Goal: Transaction & Acquisition: Purchase product/service

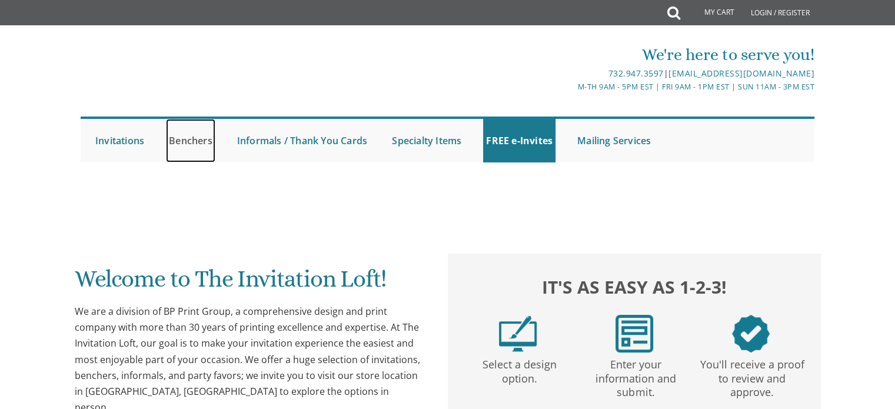
click at [196, 142] on link "Benchers" at bounding box center [190, 141] width 49 height 44
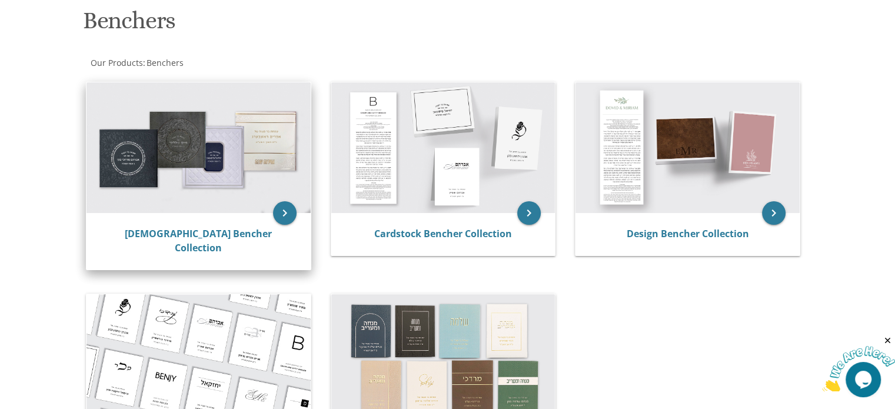
scroll to position [176, 0]
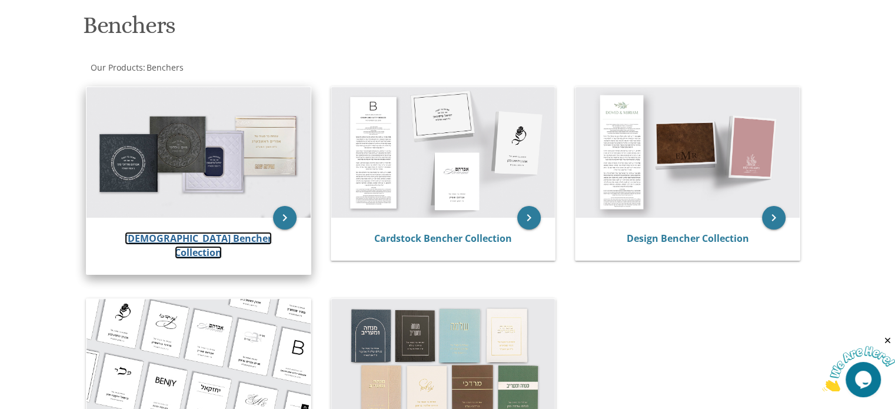
click at [202, 238] on link "[DEMOGRAPHIC_DATA] Bencher Collection" at bounding box center [198, 245] width 147 height 27
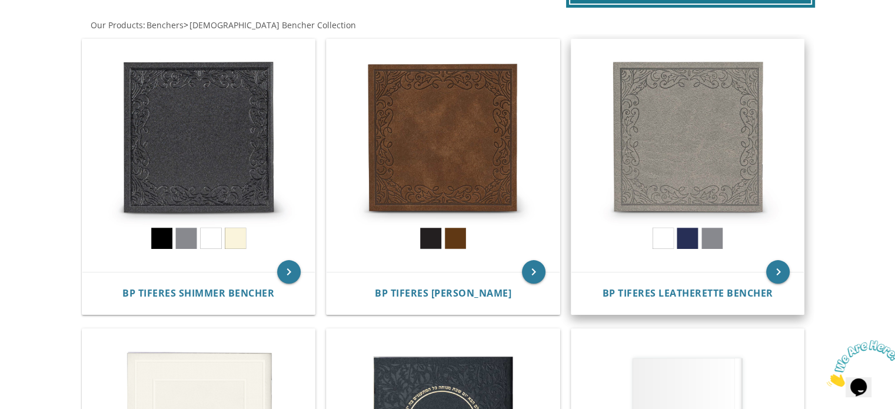
scroll to position [235, 0]
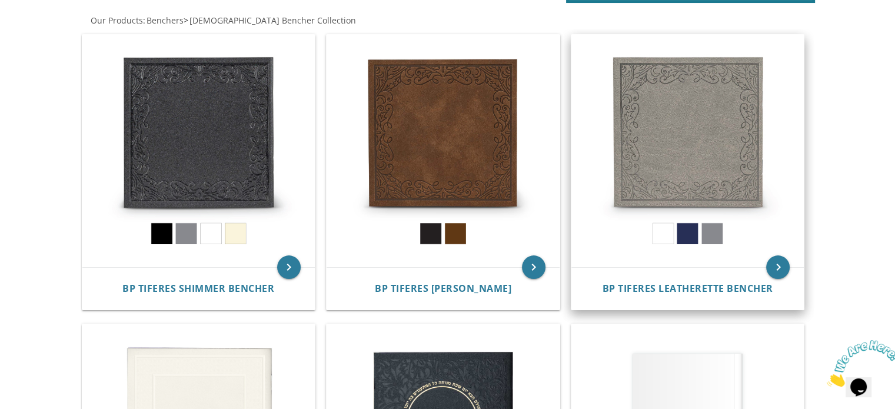
click at [702, 156] on img at bounding box center [687, 151] width 233 height 233
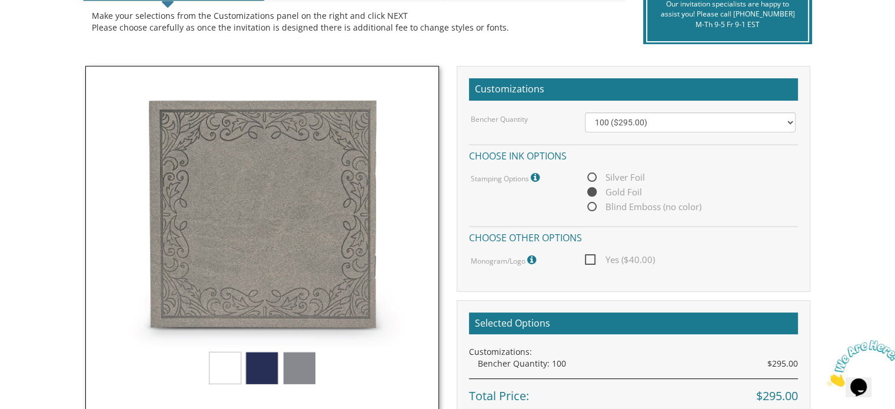
scroll to position [294, 0]
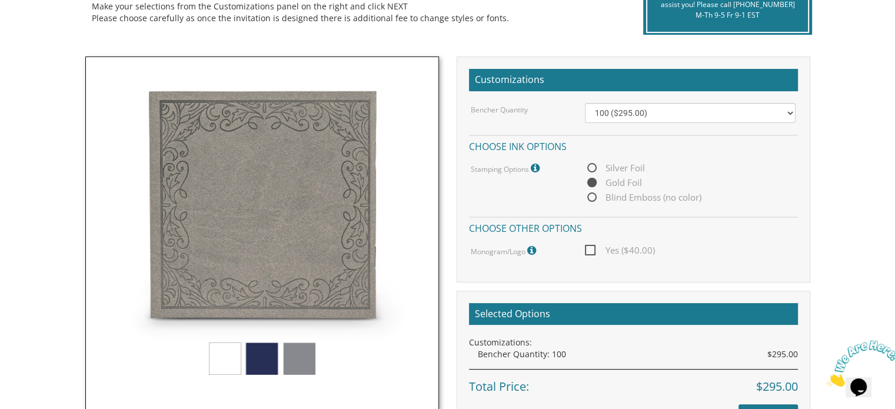
click at [216, 356] on img at bounding box center [262, 233] width 354 height 354
click at [218, 358] on img at bounding box center [262, 233] width 354 height 354
click at [592, 199] on span "Blind Emboss (no color)" at bounding box center [643, 197] width 116 height 15
click at [592, 199] on input "Blind Emboss (no color)" at bounding box center [589, 198] width 8 height 8
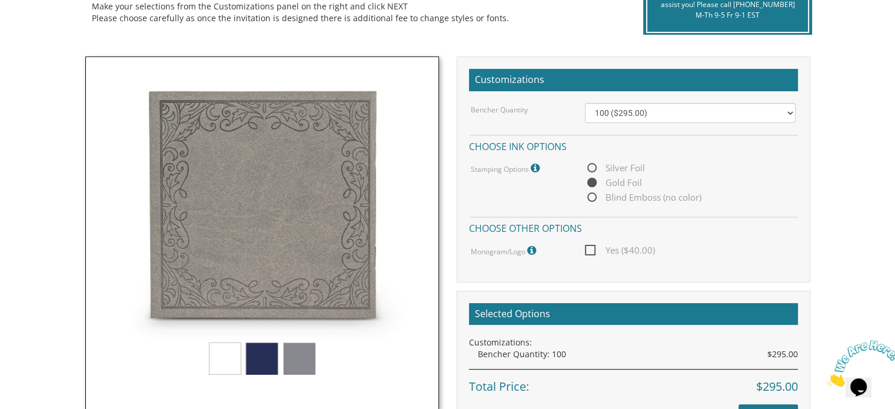
radio input "true"
click at [612, 117] on select "100 ($295.00) 200 ($590.00) 300 ($885.00) 400 ($1,180.00) 500 ($1,475.00)" at bounding box center [690, 113] width 211 height 20
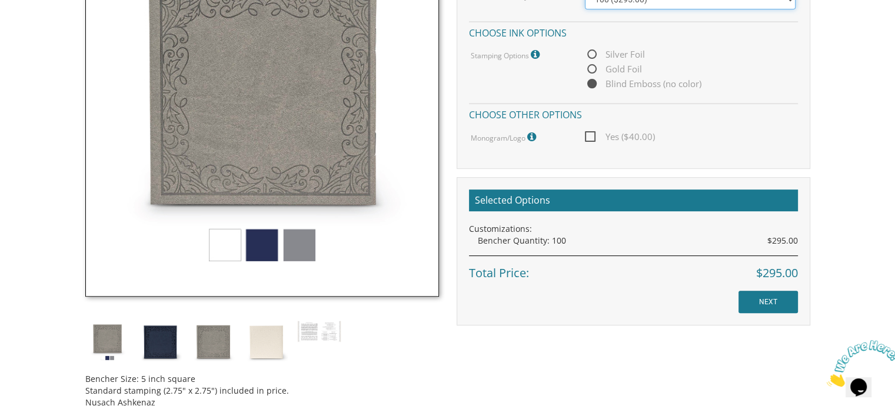
scroll to position [412, 0]
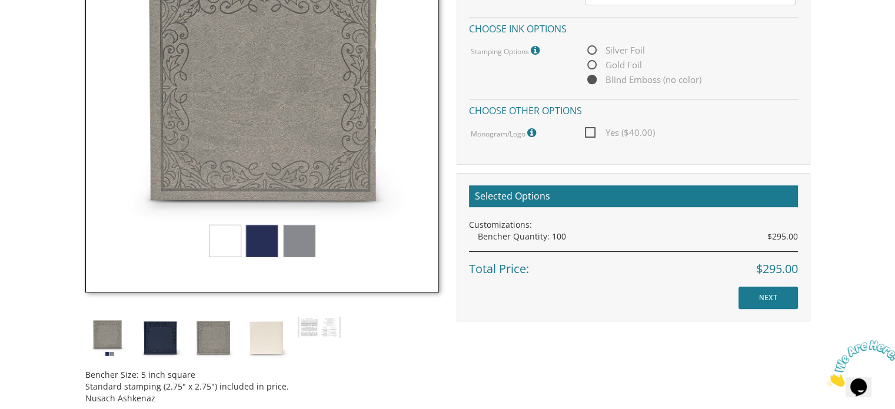
click at [234, 244] on img at bounding box center [262, 116] width 354 height 354
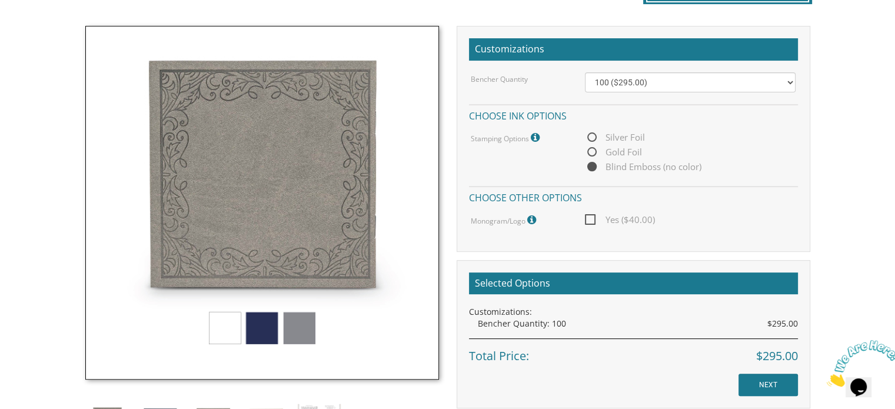
scroll to position [316, 0]
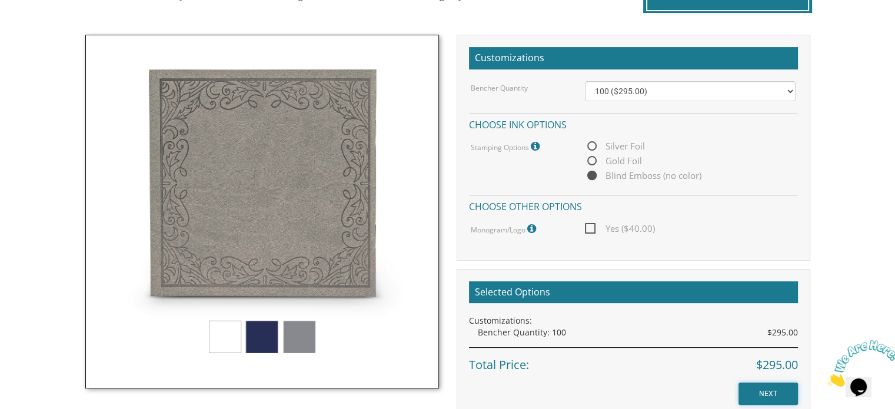
click at [767, 392] on input "NEXT" at bounding box center [767, 393] width 59 height 22
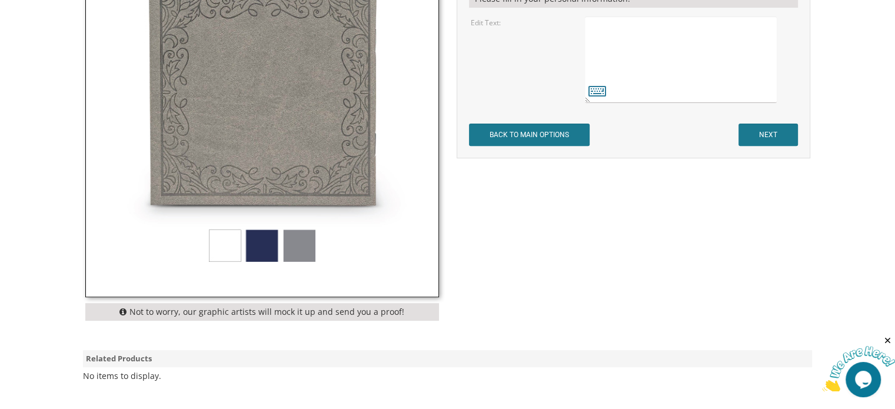
scroll to position [471, 0]
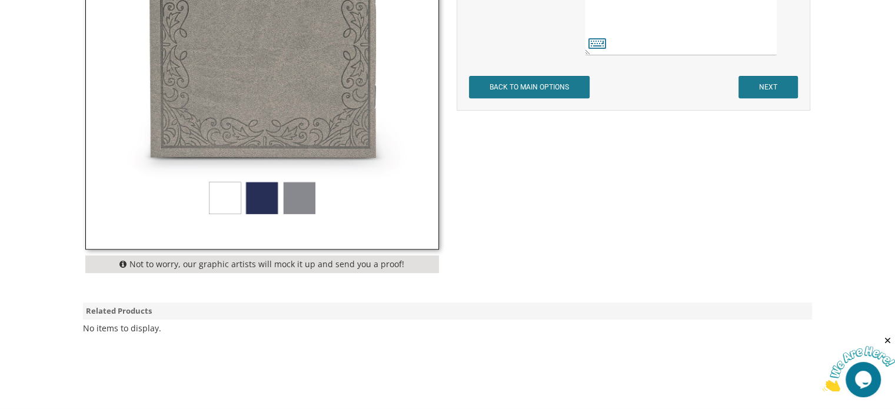
click at [229, 195] on img at bounding box center [262, 72] width 352 height 352
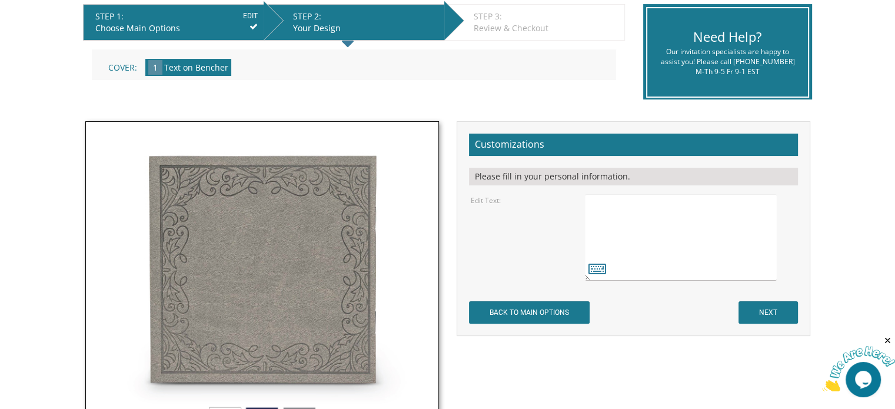
scroll to position [235, 0]
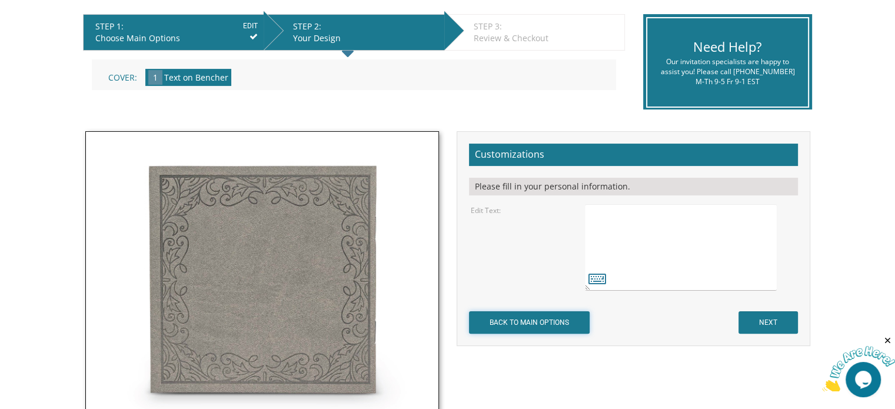
click at [538, 319] on input "BACK TO MAIN OPTIONS" at bounding box center [529, 322] width 121 height 22
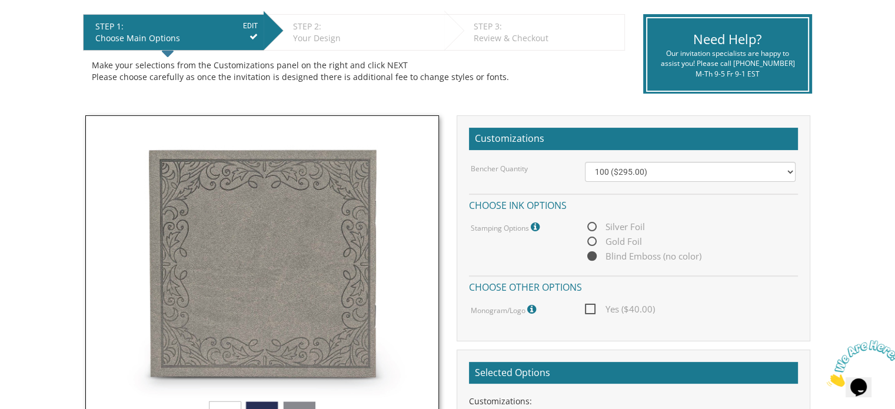
scroll to position [118, 0]
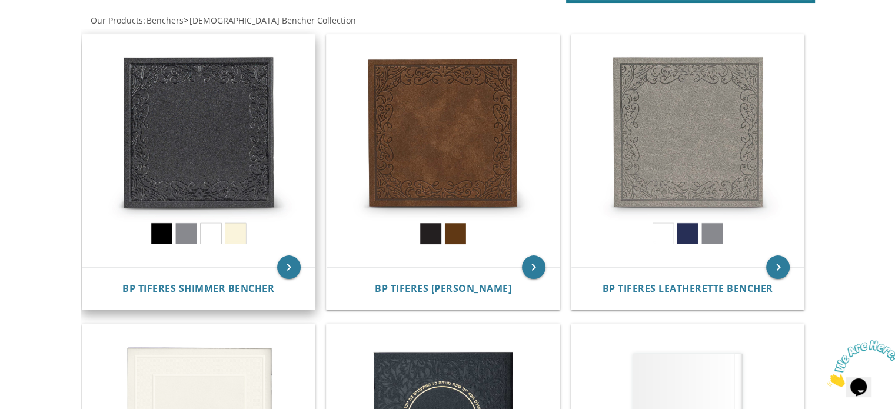
click at [228, 185] on img at bounding box center [198, 151] width 233 height 233
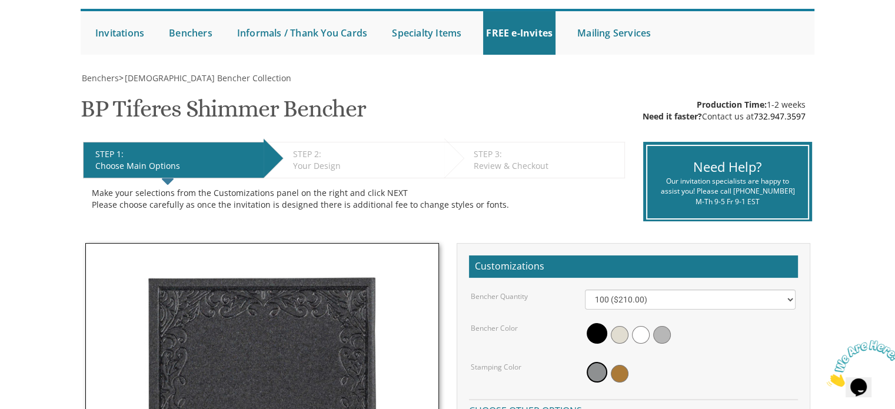
scroll to position [294, 0]
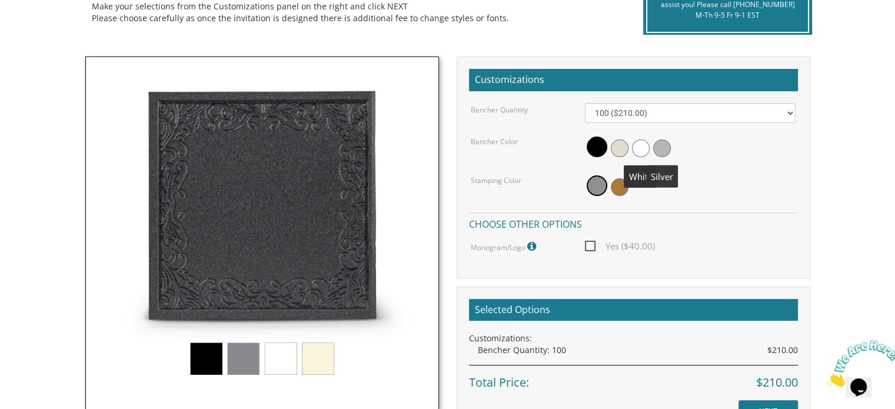
click at [665, 145] on span at bounding box center [662, 148] width 18 height 18
click at [614, 148] on span at bounding box center [617, 148] width 18 height 18
click at [272, 358] on img at bounding box center [262, 233] width 354 height 354
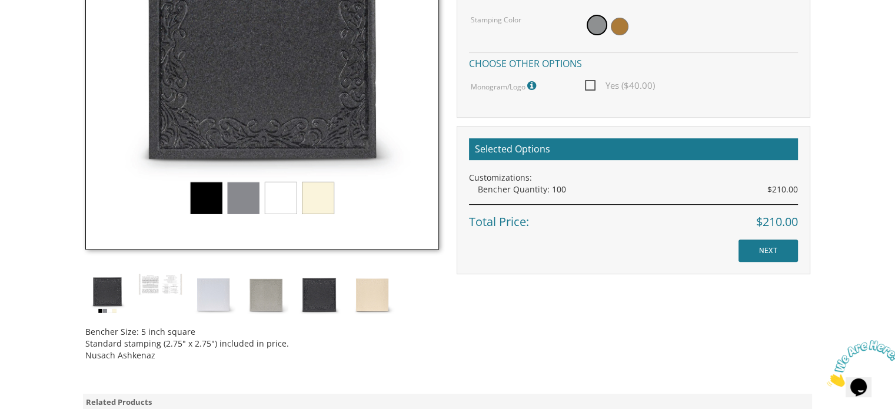
scroll to position [471, 0]
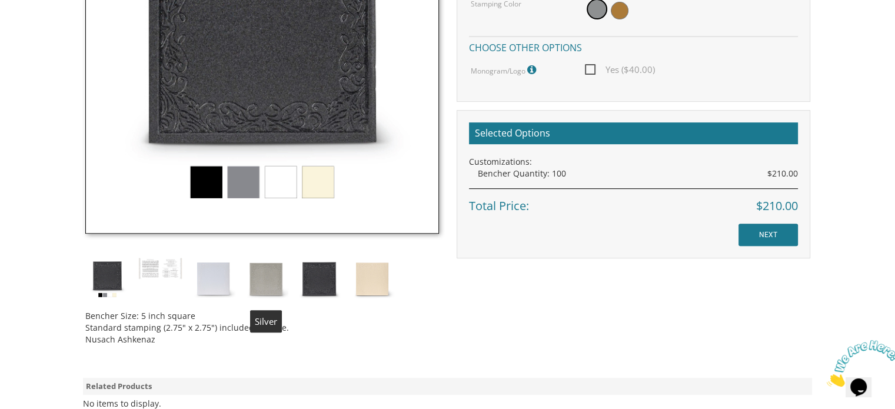
click at [262, 282] on img at bounding box center [266, 279] width 44 height 44
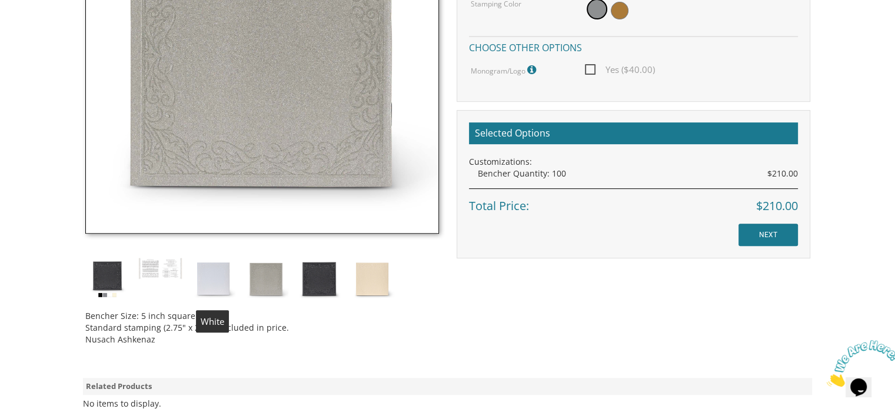
click at [209, 275] on img at bounding box center [213, 279] width 44 height 44
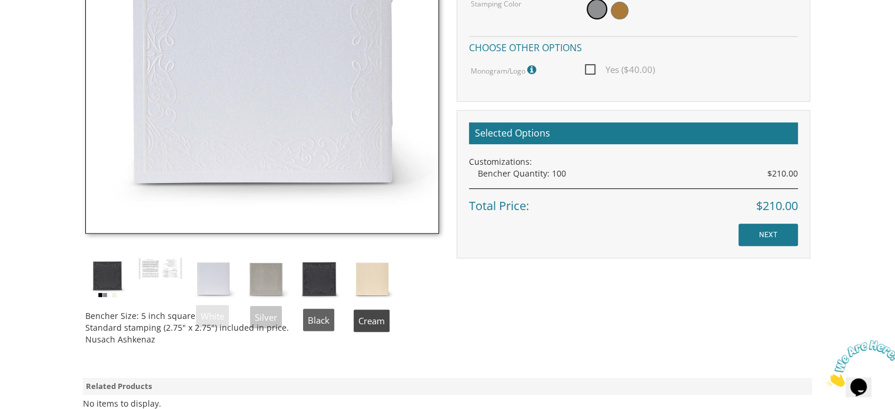
click at [373, 275] on img at bounding box center [372, 279] width 44 height 44
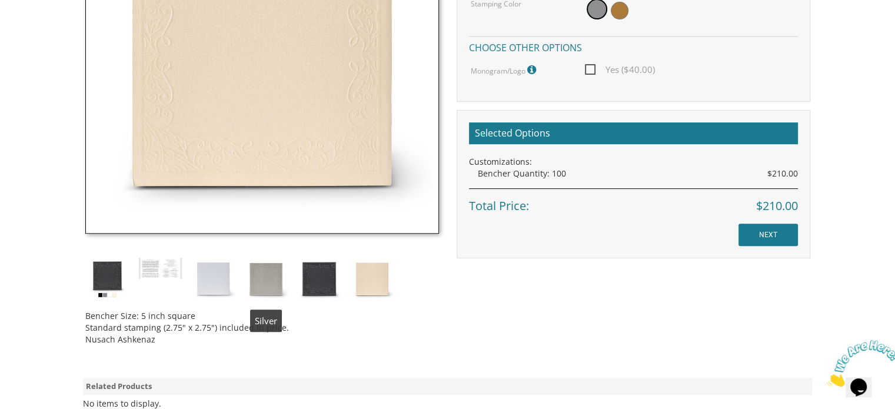
click at [262, 286] on img at bounding box center [266, 279] width 44 height 44
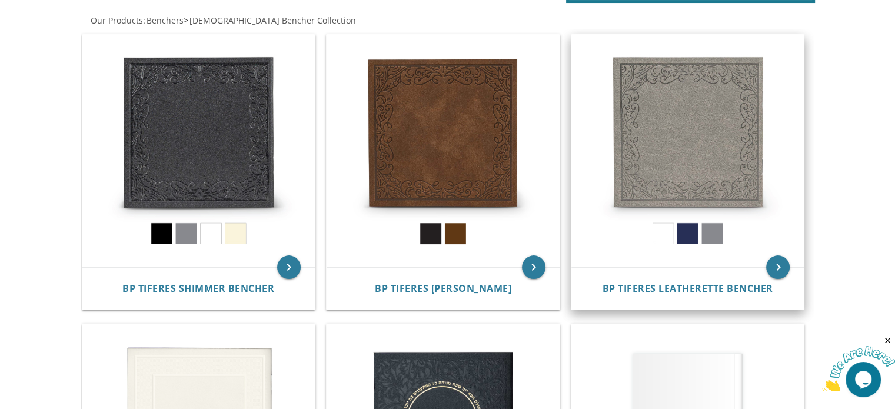
click at [692, 185] on img at bounding box center [687, 151] width 233 height 233
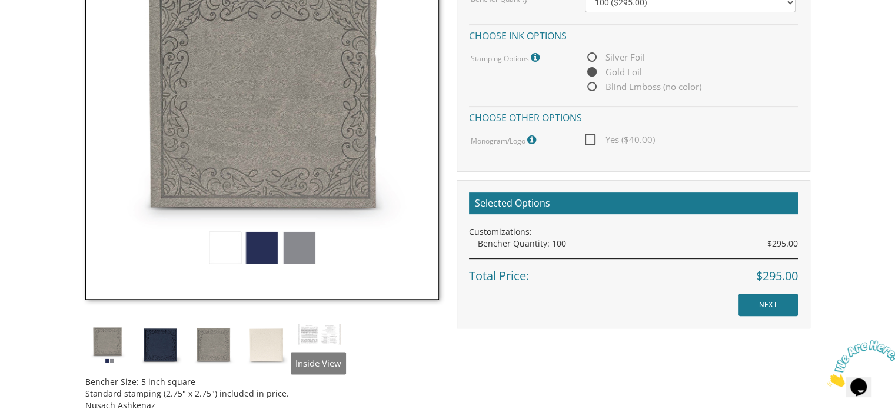
scroll to position [412, 0]
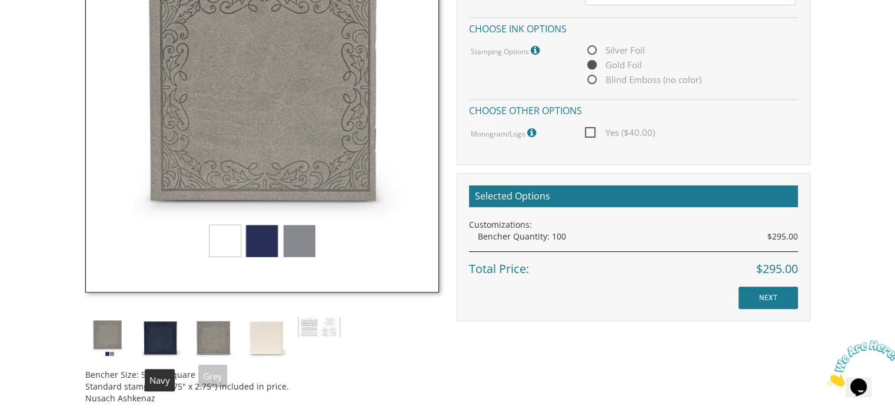
click at [153, 343] on img at bounding box center [160, 338] width 44 height 44
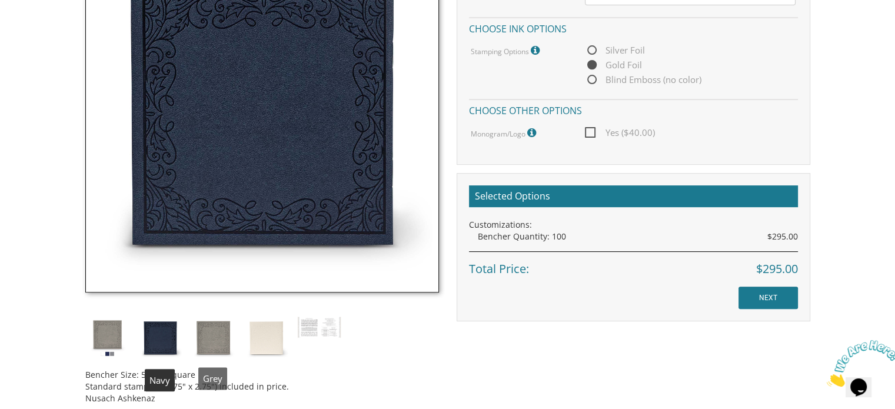
click at [214, 341] on img at bounding box center [213, 338] width 44 height 44
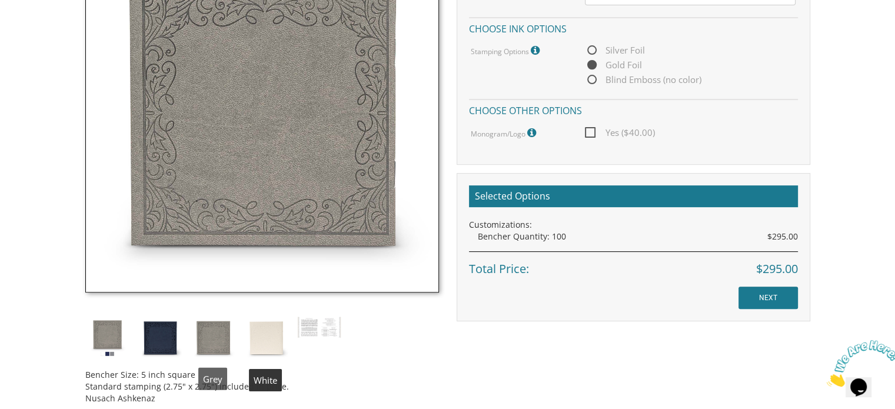
click at [276, 338] on img at bounding box center [266, 338] width 44 height 44
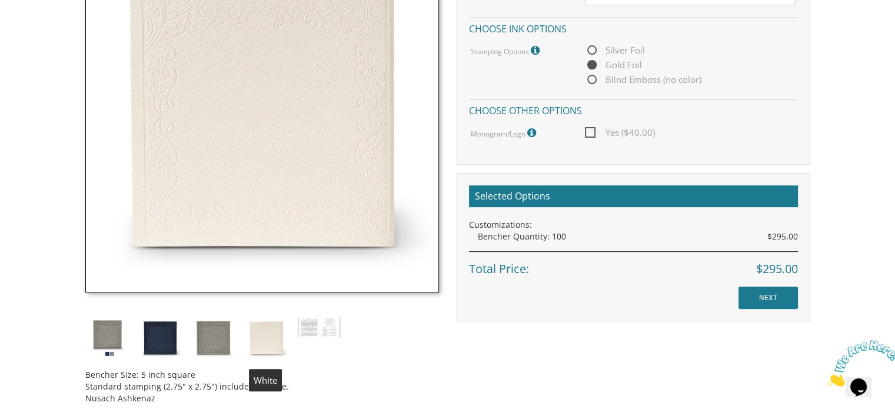
scroll to position [353, 0]
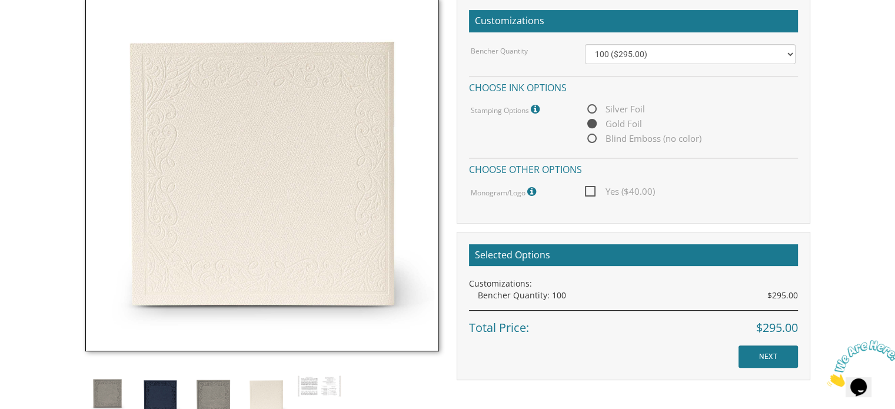
click at [109, 392] on img at bounding box center [107, 397] width 44 height 44
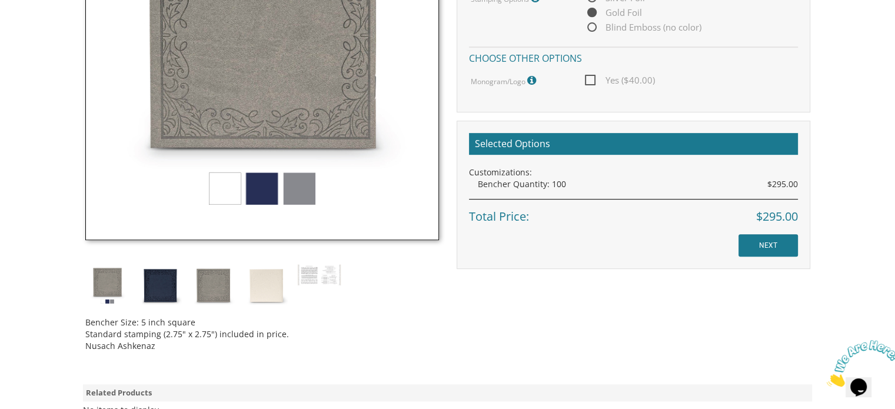
scroll to position [471, 0]
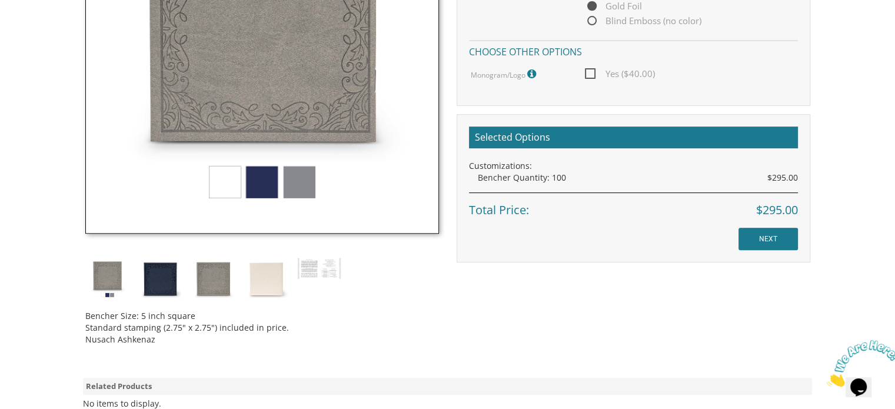
click at [108, 271] on img at bounding box center [107, 279] width 44 height 44
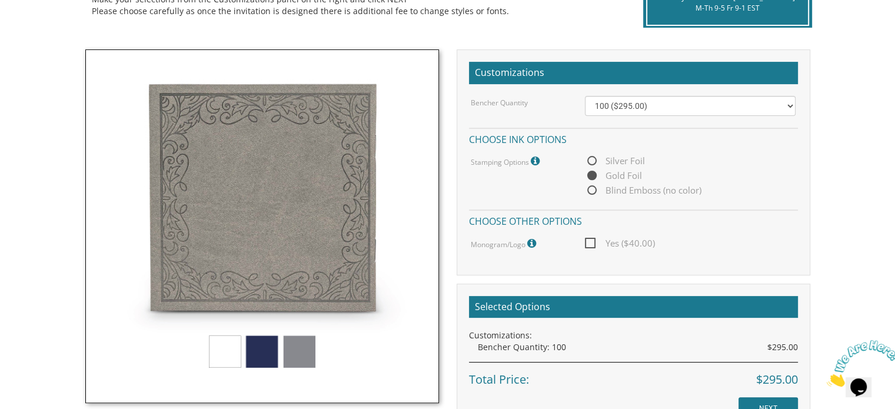
scroll to position [353, 0]
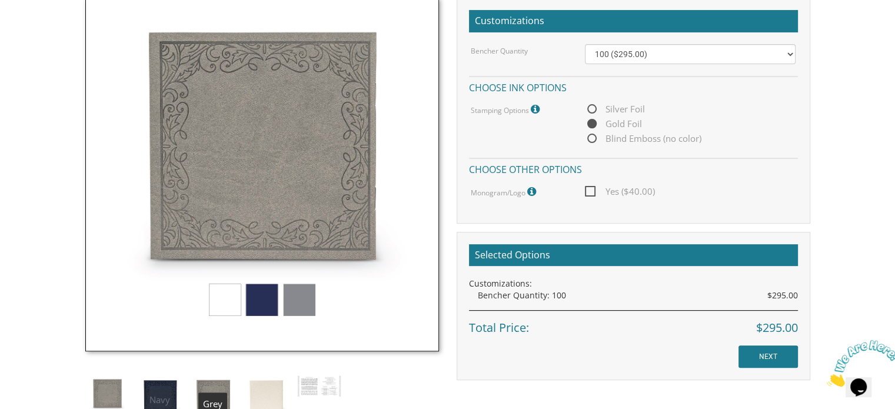
click at [209, 395] on img at bounding box center [213, 397] width 44 height 44
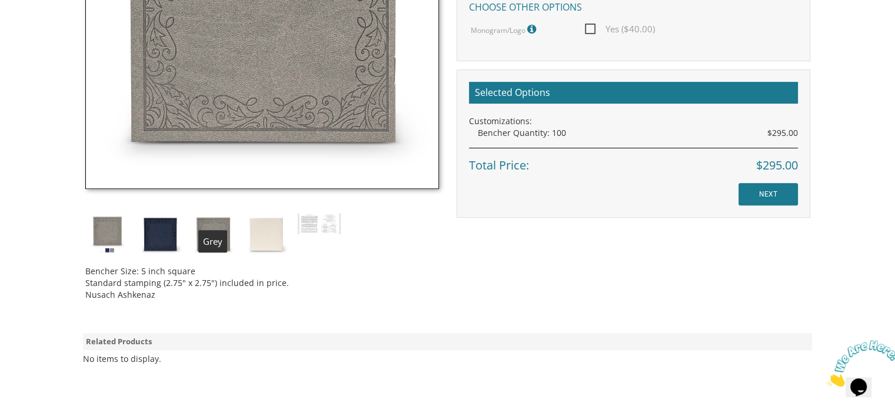
scroll to position [529, 0]
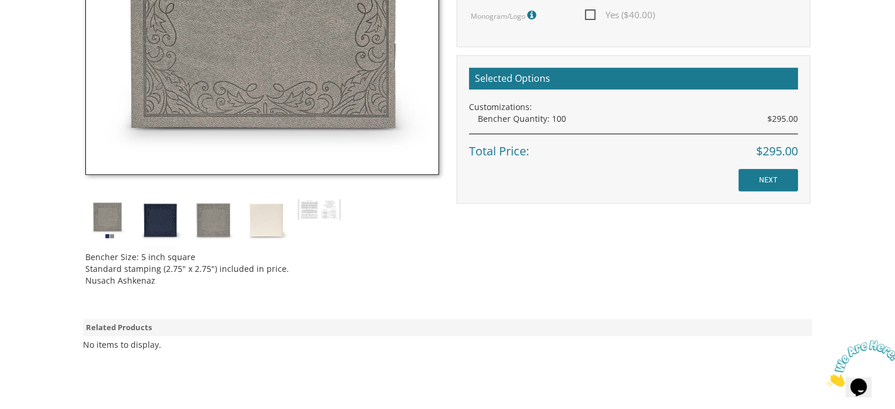
click at [112, 220] on img at bounding box center [107, 220] width 44 height 44
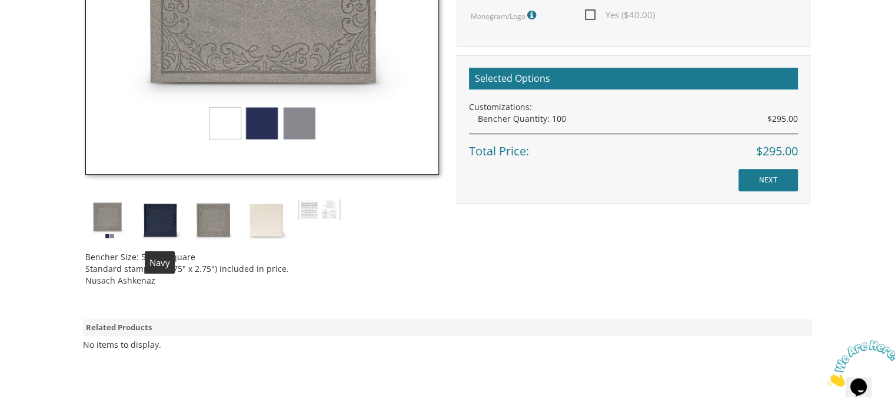
click at [157, 221] on img at bounding box center [160, 220] width 44 height 44
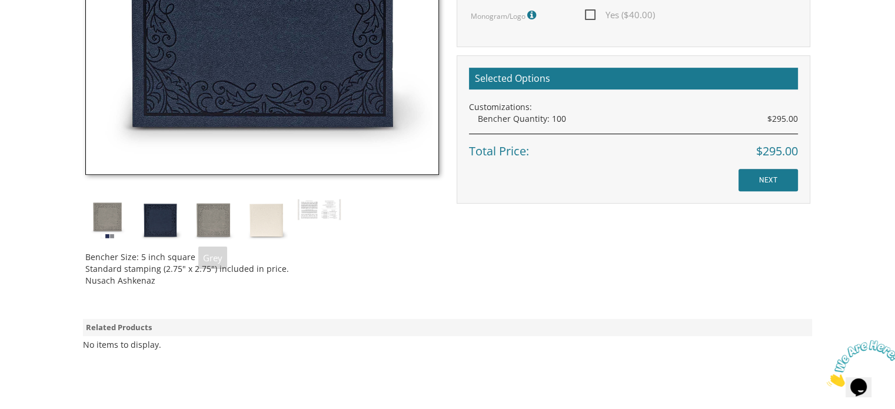
scroll to position [412, 0]
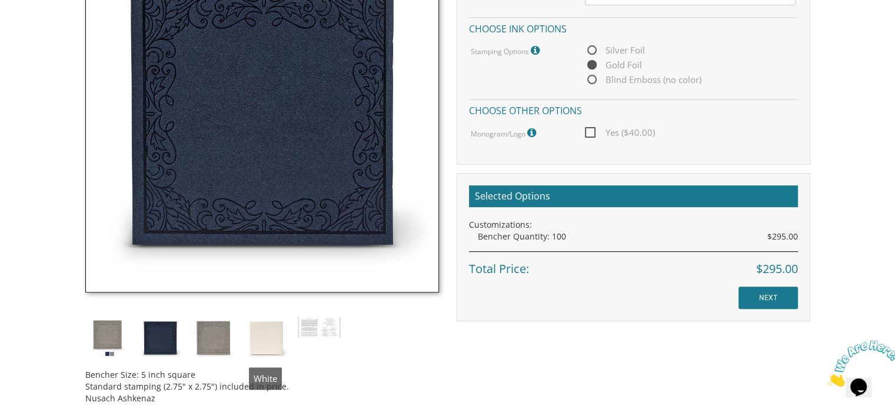
click at [274, 329] on img at bounding box center [266, 338] width 44 height 44
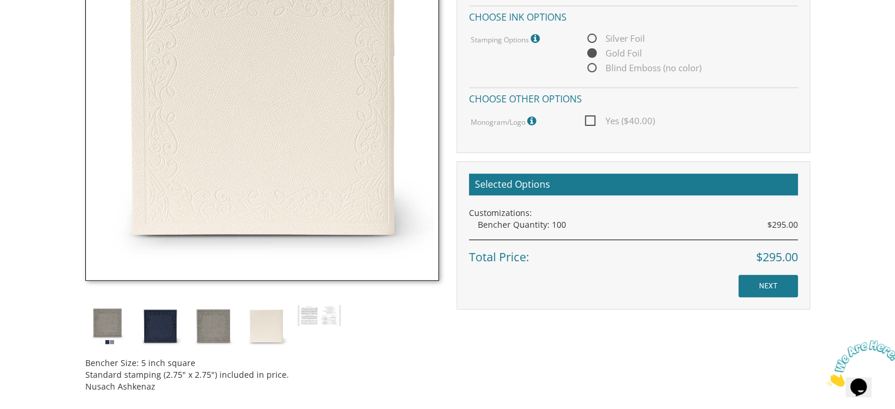
scroll to position [471, 0]
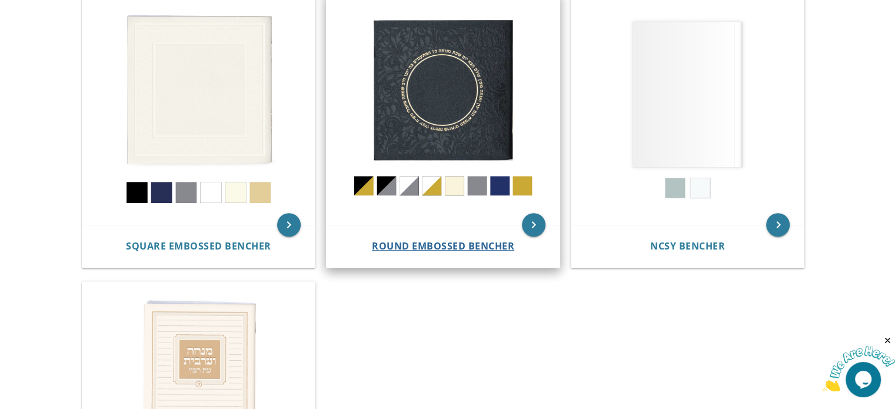
scroll to position [588, 0]
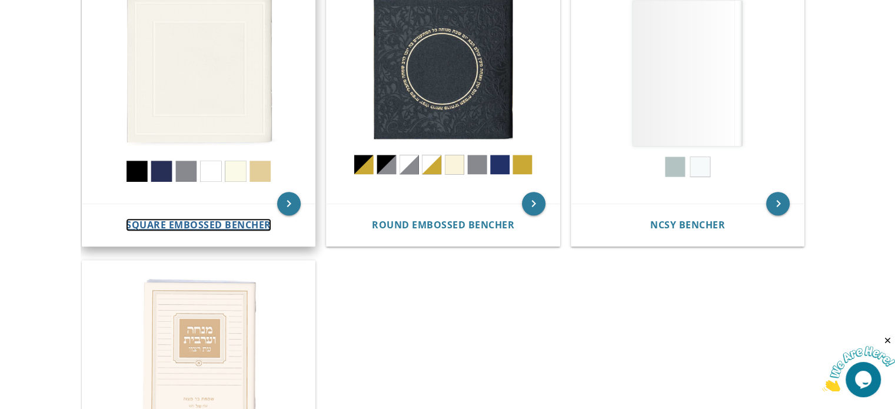
click at [205, 224] on span "Square Embossed Bencher" at bounding box center [198, 224] width 145 height 13
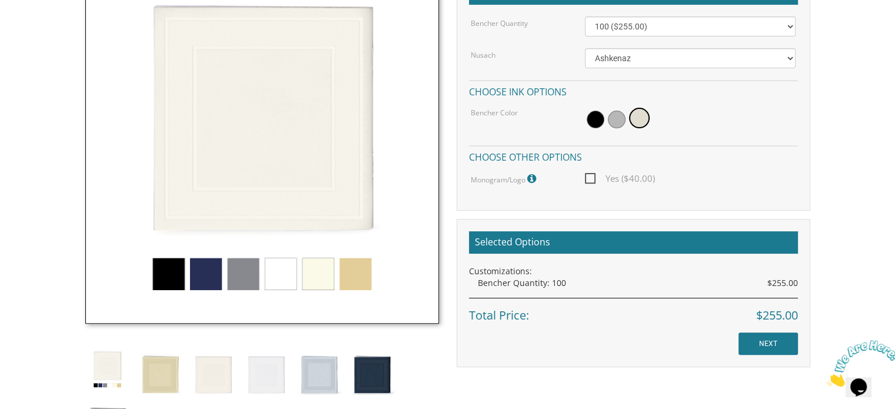
scroll to position [412, 0]
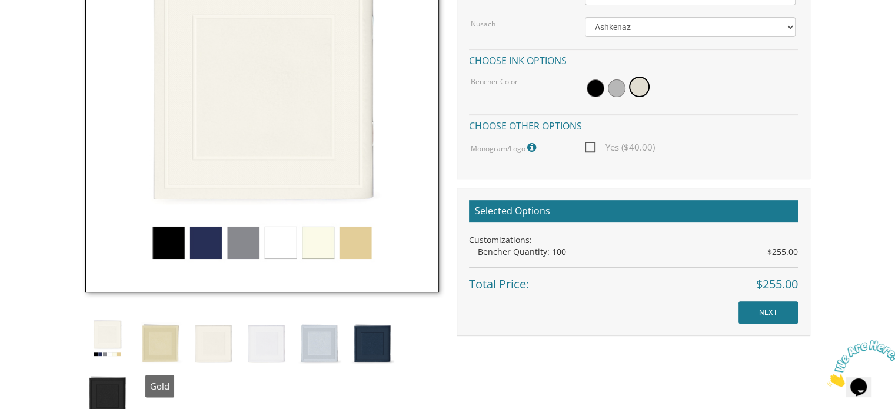
click at [142, 345] on img at bounding box center [160, 342] width 44 height 52
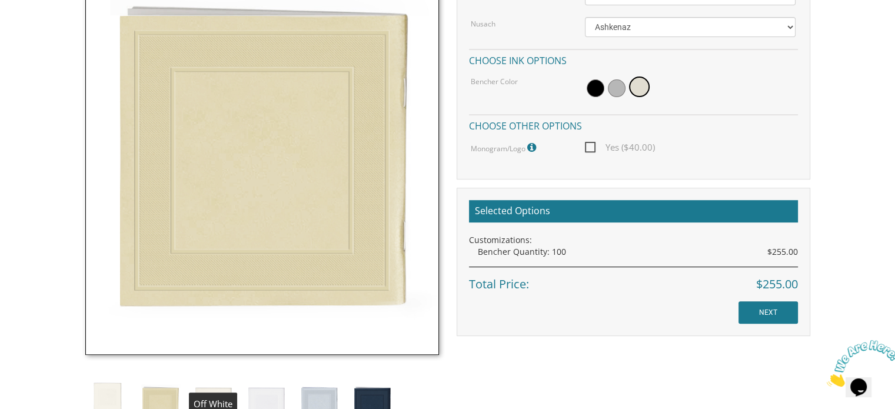
scroll to position [471, 0]
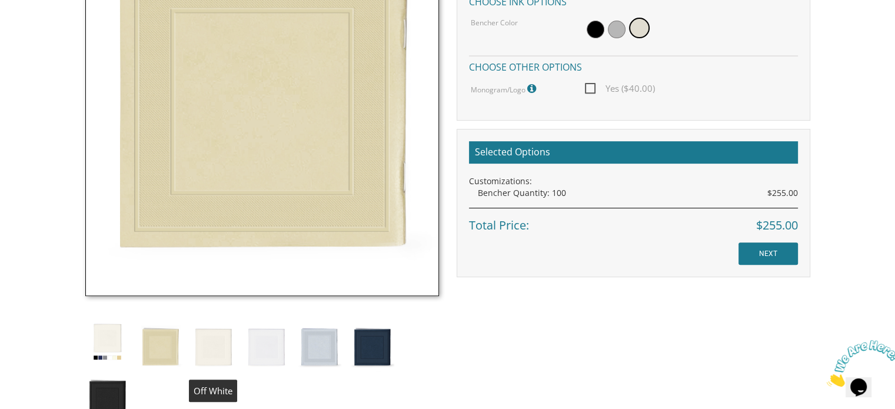
click at [222, 348] on img at bounding box center [213, 345] width 44 height 52
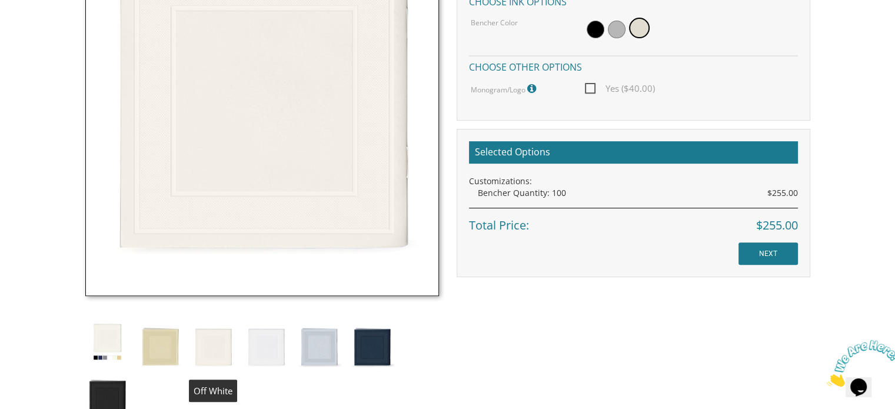
scroll to position [529, 0]
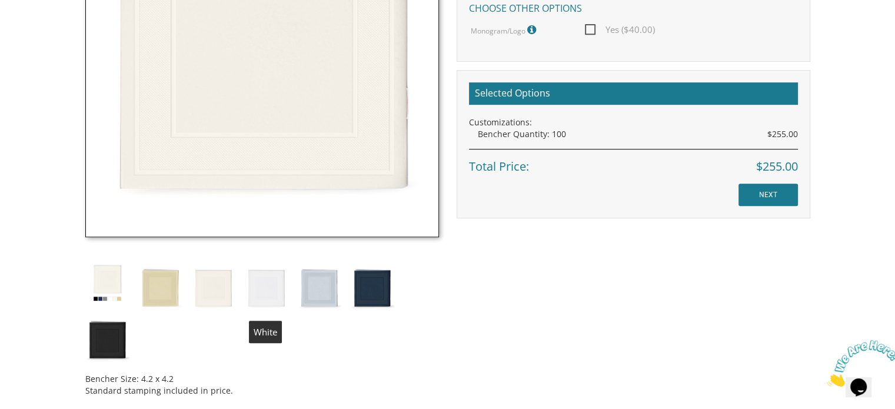
click at [267, 298] on img at bounding box center [266, 287] width 44 height 52
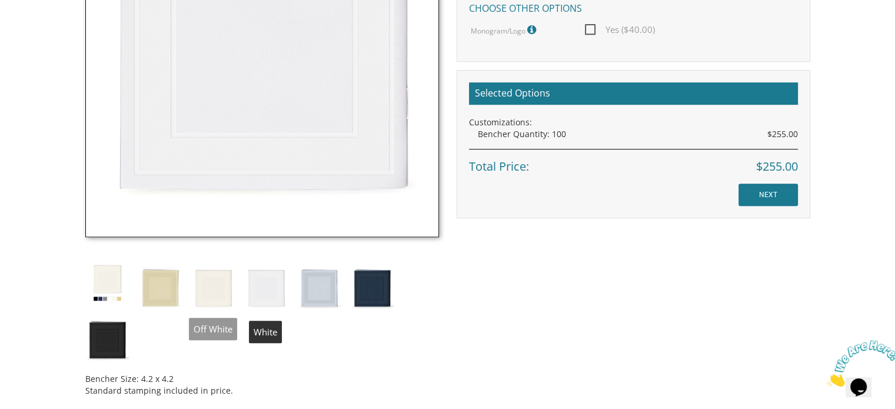
click at [217, 284] on img at bounding box center [213, 287] width 44 height 52
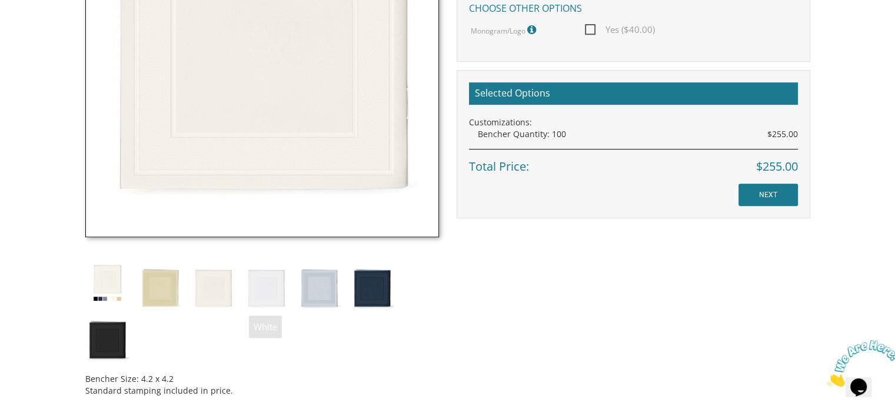
click at [284, 293] on img at bounding box center [266, 287] width 44 height 52
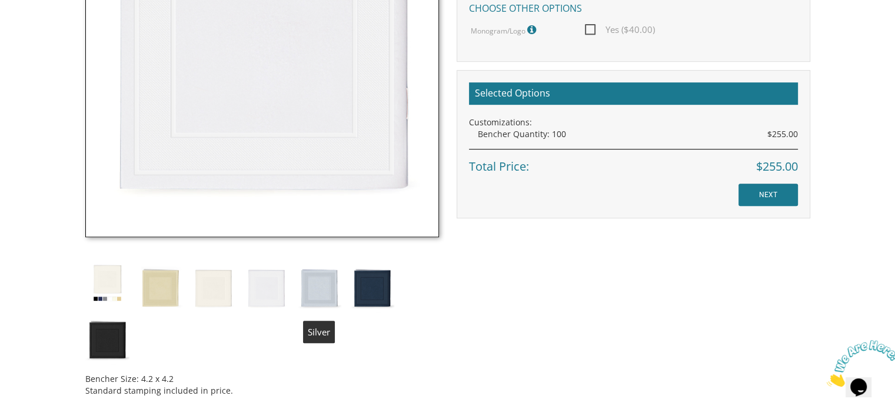
click at [332, 294] on img at bounding box center [319, 287] width 44 height 52
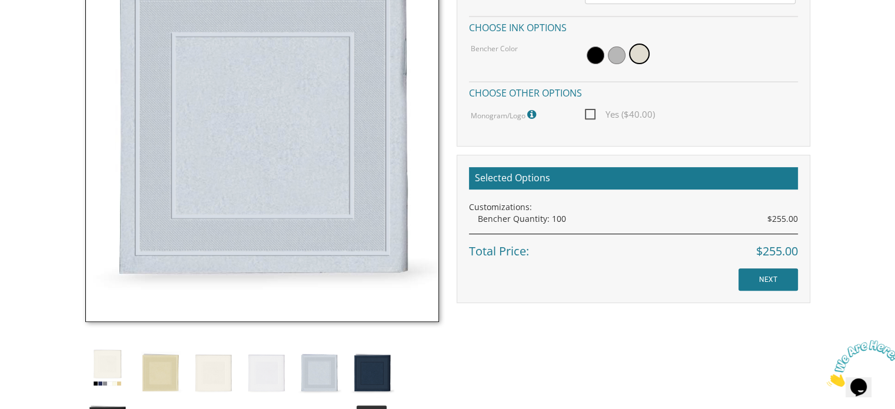
scroll to position [471, 0]
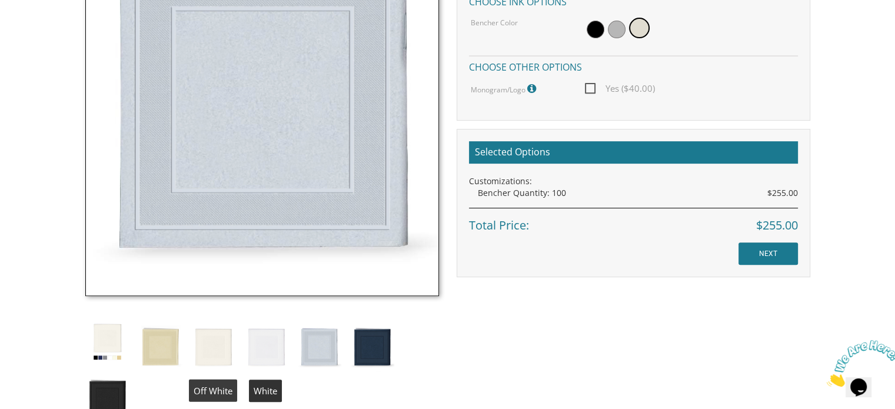
click at [195, 345] on img at bounding box center [213, 345] width 44 height 52
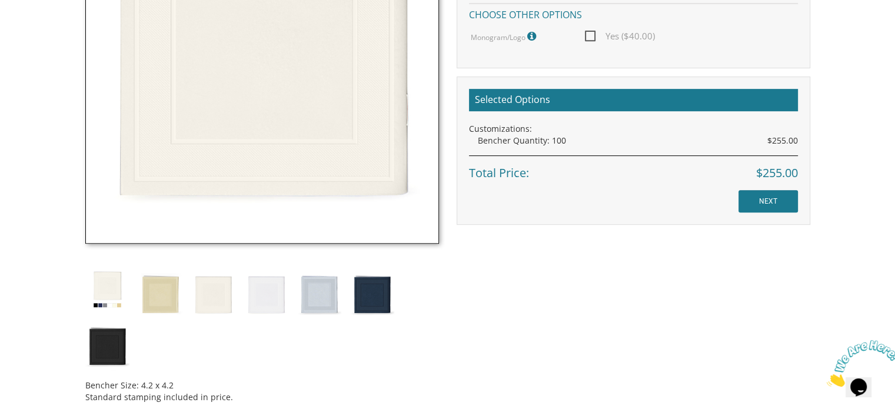
scroll to position [529, 0]
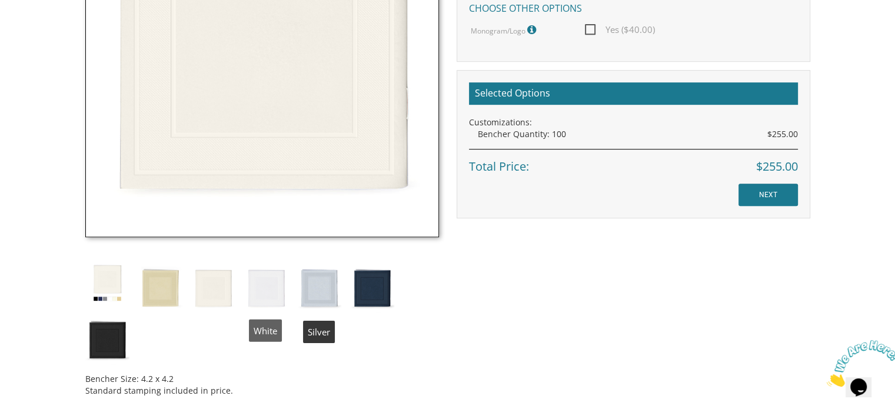
click at [315, 286] on img at bounding box center [319, 287] width 44 height 52
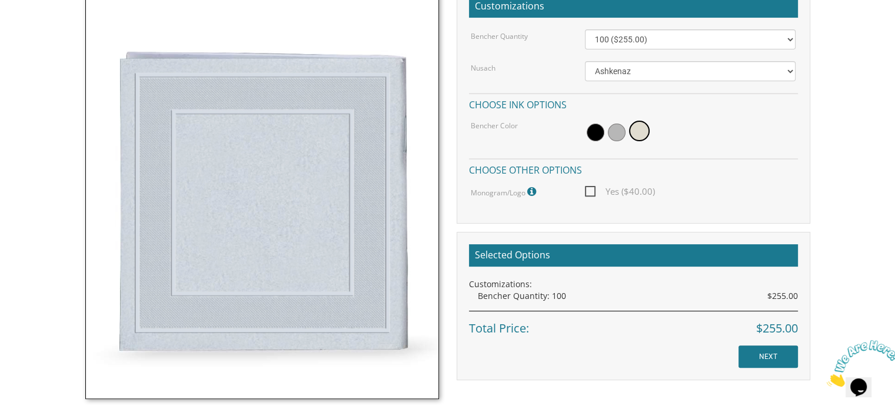
scroll to position [353, 0]
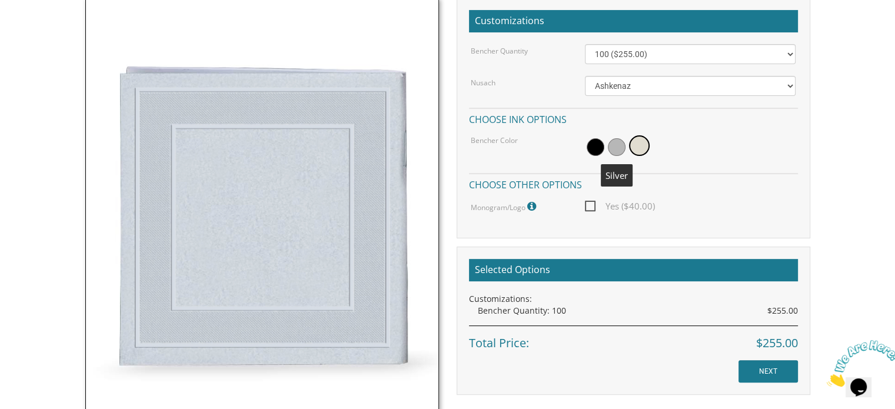
click at [621, 149] on span at bounding box center [617, 147] width 18 height 18
click at [628, 54] on select "100 ($255.00) 200 ($510.00) 300 ($765.00) 400 ($1,020.00) 500 ($1,275.00)" at bounding box center [690, 54] width 211 height 20
click at [664, 35] on div "Customizations Bencher Quantity 100 ($255.00) 200 ($510.00) 300 ($765.00) 400 (…" at bounding box center [634, 118] width 354 height 241
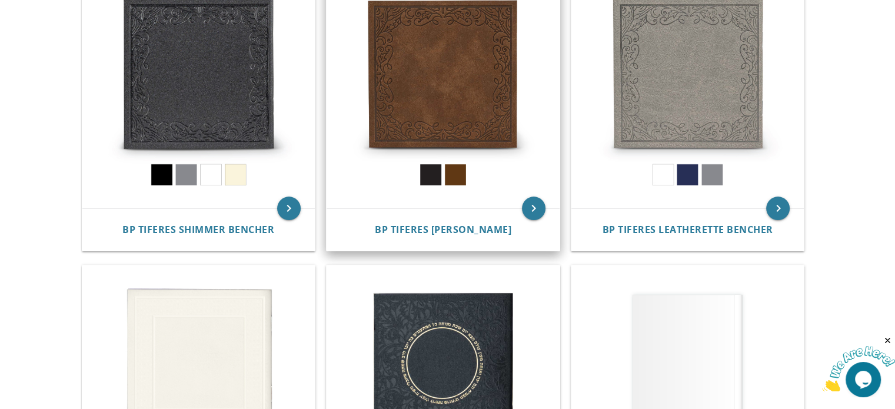
scroll to position [235, 0]
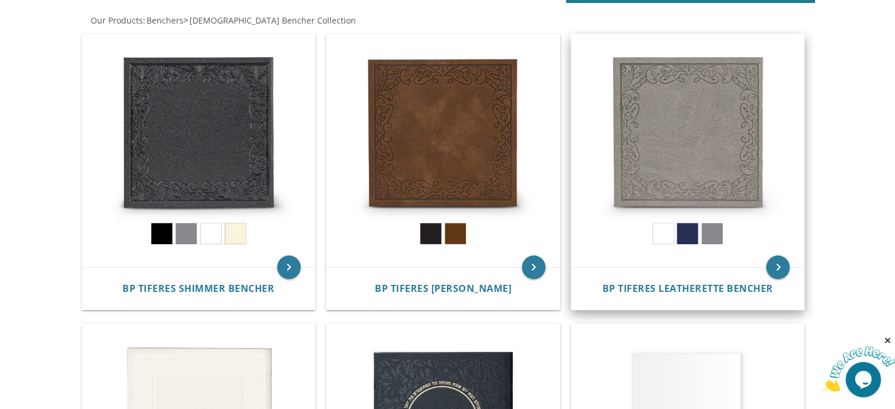
click at [694, 183] on img at bounding box center [687, 151] width 233 height 233
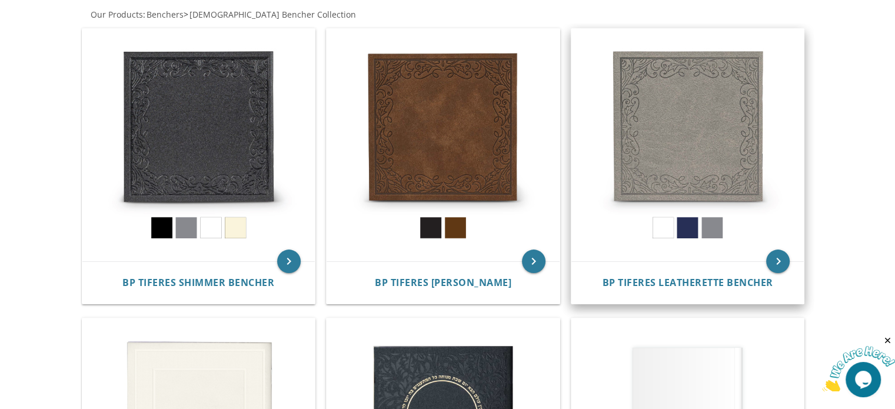
scroll to position [294, 0]
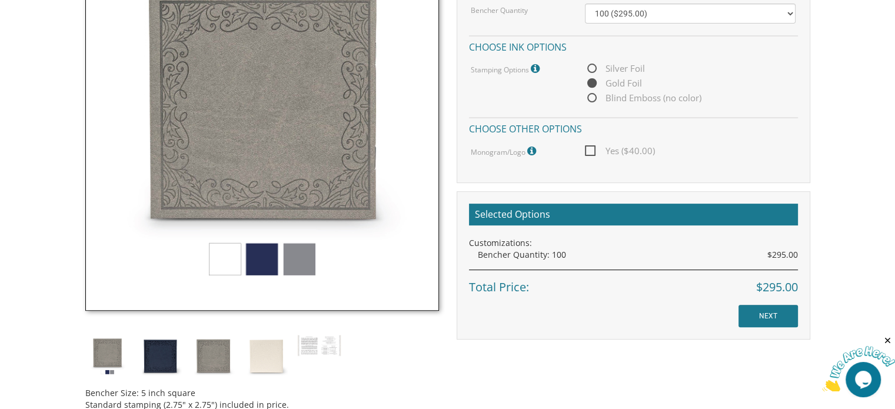
scroll to position [412, 0]
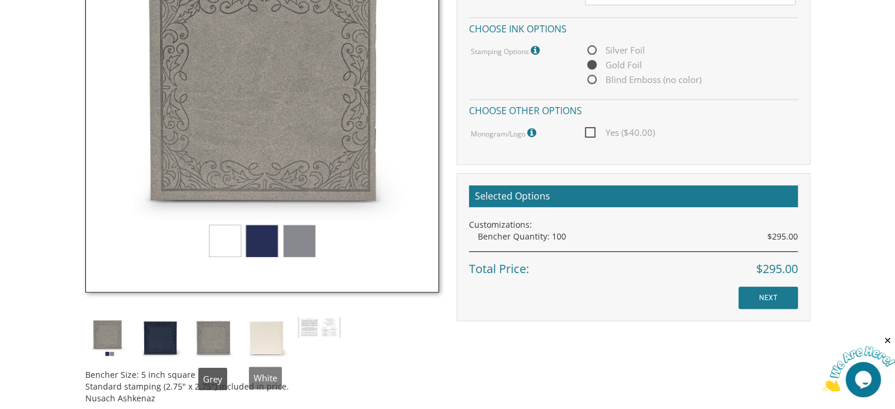
click at [269, 343] on img at bounding box center [266, 338] width 44 height 44
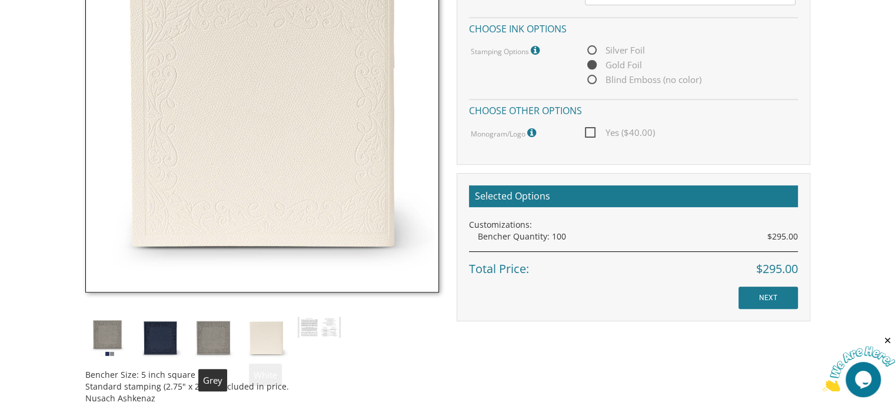
click at [215, 342] on img at bounding box center [213, 338] width 44 height 44
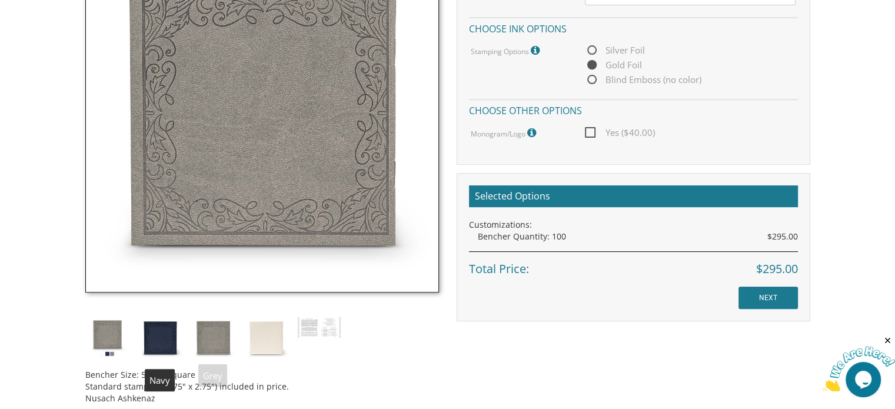
click at [169, 344] on img at bounding box center [160, 338] width 44 height 44
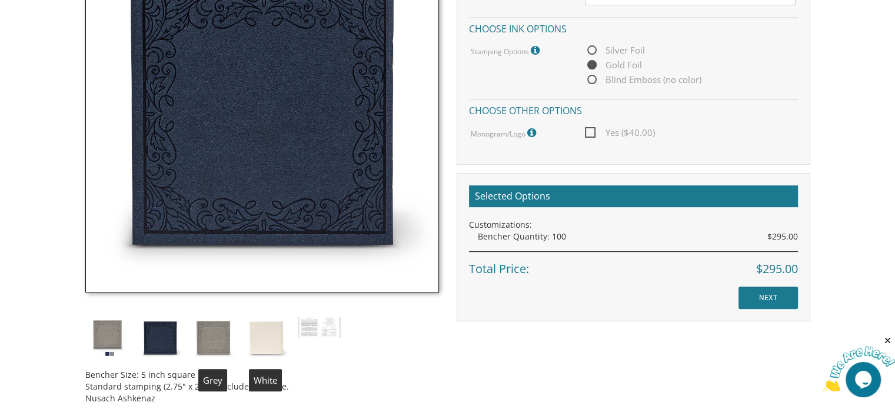
click at [219, 337] on img at bounding box center [213, 338] width 44 height 44
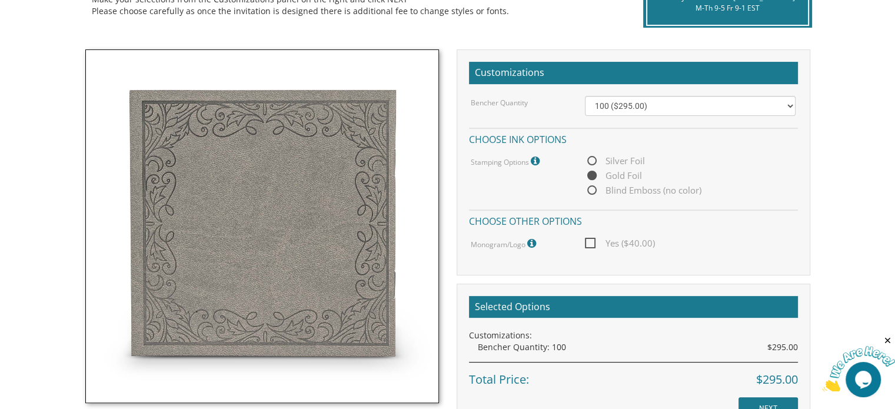
scroll to position [294, 0]
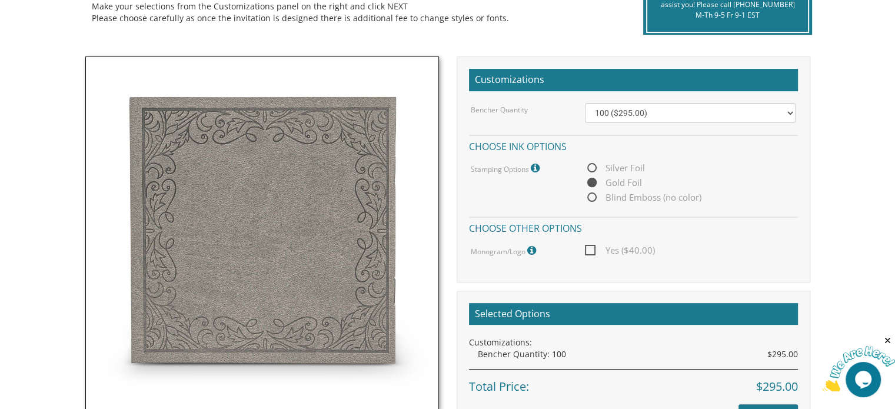
click at [589, 168] on span "Silver Foil" at bounding box center [615, 168] width 60 height 15
click at [589, 168] on input "Silver Foil" at bounding box center [589, 169] width 8 height 8
radio input "true"
click at [591, 194] on span "Blind Emboss (no color)" at bounding box center [643, 197] width 116 height 15
click at [591, 194] on input "Blind Emboss (no color)" at bounding box center [589, 198] width 8 height 8
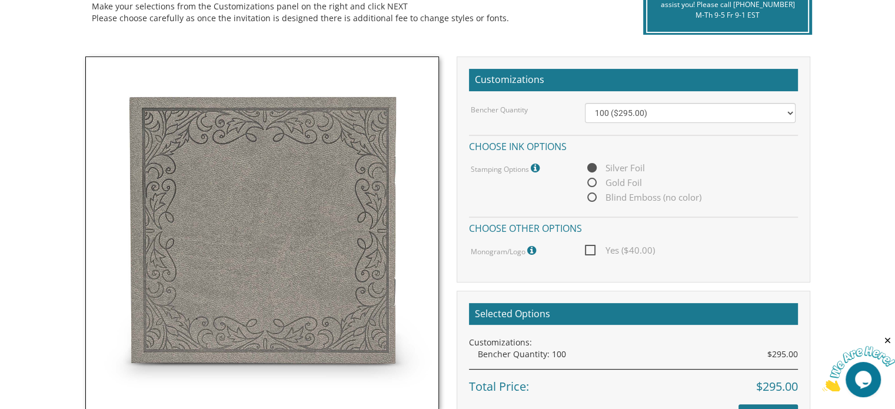
radio input "true"
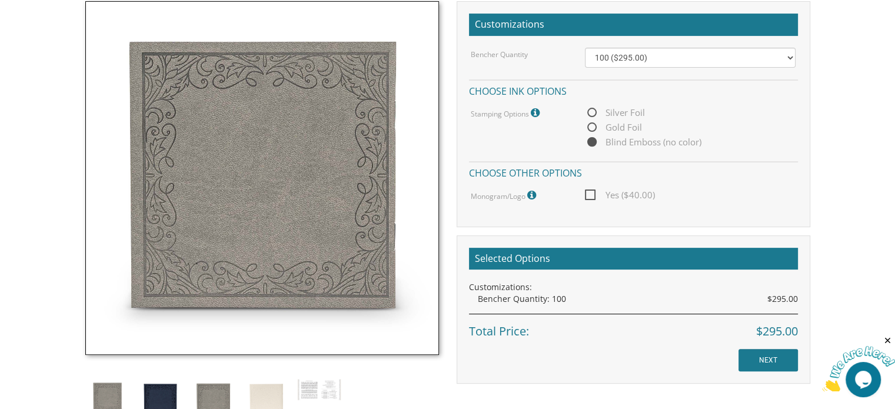
scroll to position [471, 0]
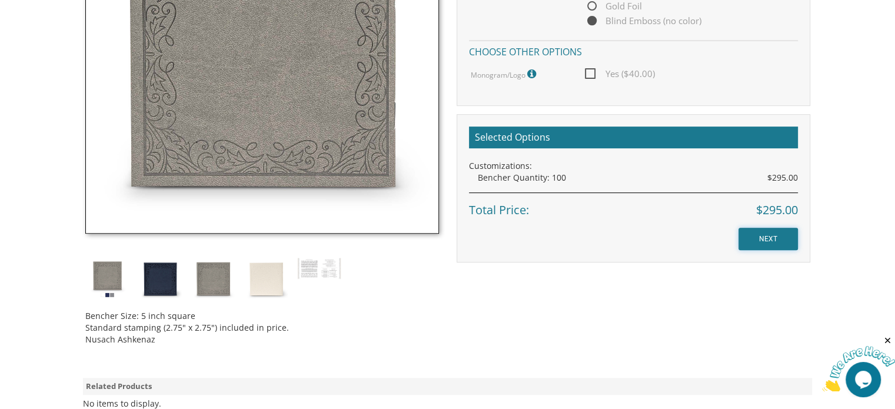
click at [772, 242] on input "NEXT" at bounding box center [767, 239] width 59 height 22
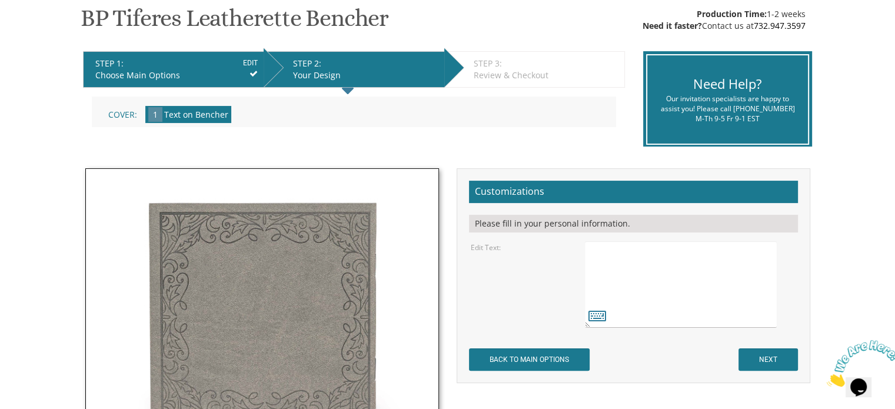
scroll to position [235, 0]
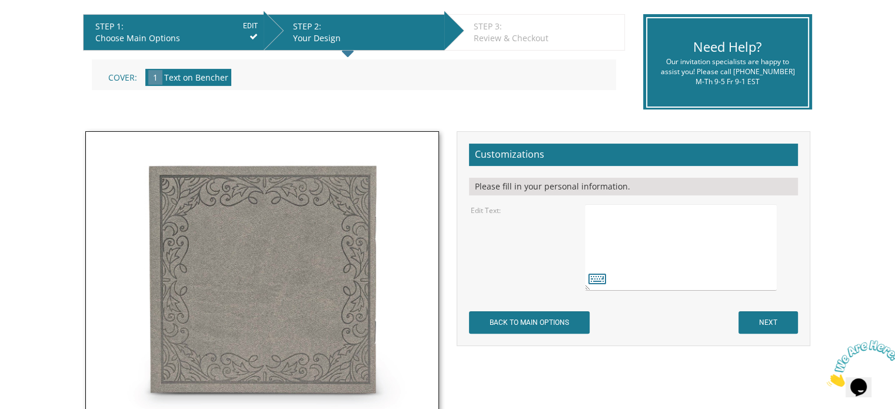
click at [614, 218] on textarea at bounding box center [680, 247] width 191 height 86
click at [599, 281] on icon at bounding box center [597, 278] width 18 height 16
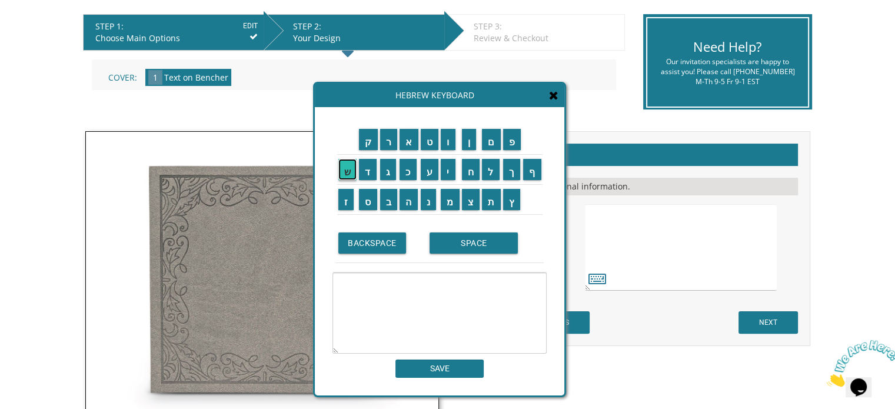
click at [348, 168] on input "ש" at bounding box center [347, 169] width 19 height 21
click at [496, 174] on input "ל" at bounding box center [491, 169] width 18 height 21
click at [452, 143] on input "ו" at bounding box center [448, 139] width 15 height 21
click at [492, 142] on input "ם" at bounding box center [491, 139] width 19 height 21
click at [466, 246] on input "SPACE" at bounding box center [473, 242] width 88 height 21
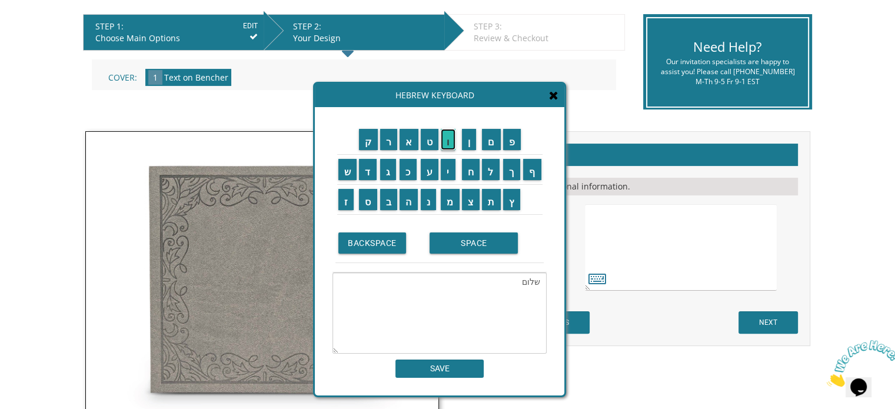
click at [448, 144] on input "ו" at bounding box center [448, 139] width 15 height 21
click at [406, 143] on input "א" at bounding box center [408, 139] width 19 height 21
click at [368, 198] on input "ס" at bounding box center [368, 199] width 18 height 21
click at [490, 195] on input "ת" at bounding box center [491, 199] width 19 height 21
click at [447, 169] on input "י" at bounding box center [448, 169] width 15 height 21
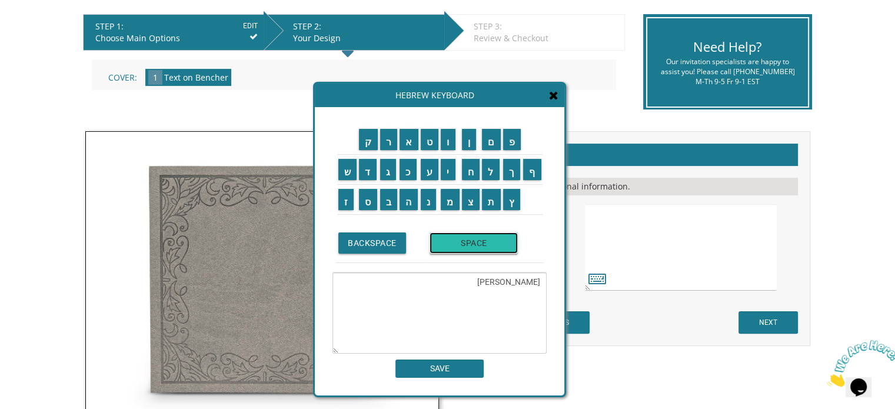
click at [471, 247] on input "SPACE" at bounding box center [473, 242] width 88 height 21
click at [346, 170] on input "ש" at bounding box center [347, 169] width 19 height 21
click at [492, 169] on input "ל" at bounding box center [491, 169] width 18 height 21
click at [455, 202] on input "מ" at bounding box center [450, 199] width 19 height 21
click at [405, 138] on input "א" at bounding box center [408, 139] width 19 height 21
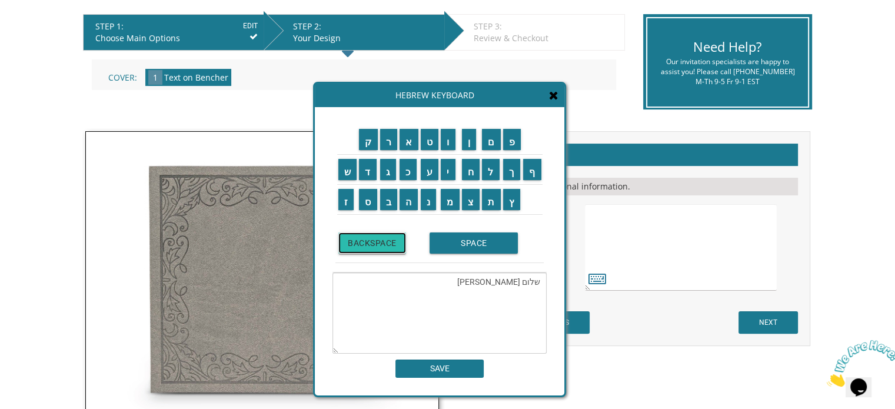
click at [388, 249] on input "BACKSPACE" at bounding box center [372, 242] width 68 height 21
click at [412, 145] on input "א" at bounding box center [408, 139] width 19 height 21
click at [449, 201] on input "מ" at bounding box center [450, 199] width 19 height 21
click at [408, 139] on input "א" at bounding box center [408, 139] width 19 height 21
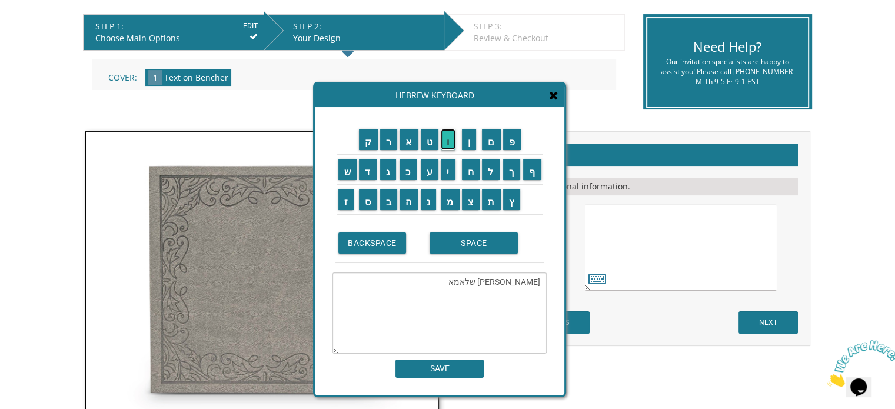
click at [448, 142] on input "ו" at bounding box center [448, 139] width 15 height 21
click at [451, 174] on input "י" at bounding box center [448, 169] width 15 height 21
click at [429, 143] on input "ט" at bounding box center [430, 139] width 18 height 21
click at [341, 167] on input "ש" at bounding box center [347, 169] width 19 height 21
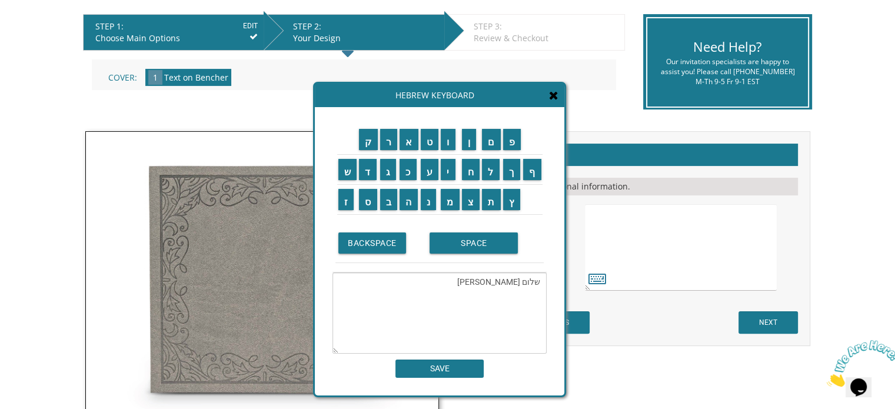
click at [499, 332] on textarea "שלום [PERSON_NAME]" at bounding box center [439, 312] width 214 height 81
click at [394, 141] on input "ר" at bounding box center [389, 139] width 18 height 21
click at [407, 142] on input "א" at bounding box center [408, 139] width 19 height 21
click at [366, 199] on input "ס" at bounding box center [368, 199] width 18 height 21
click at [488, 201] on input "ת" at bounding box center [491, 199] width 19 height 21
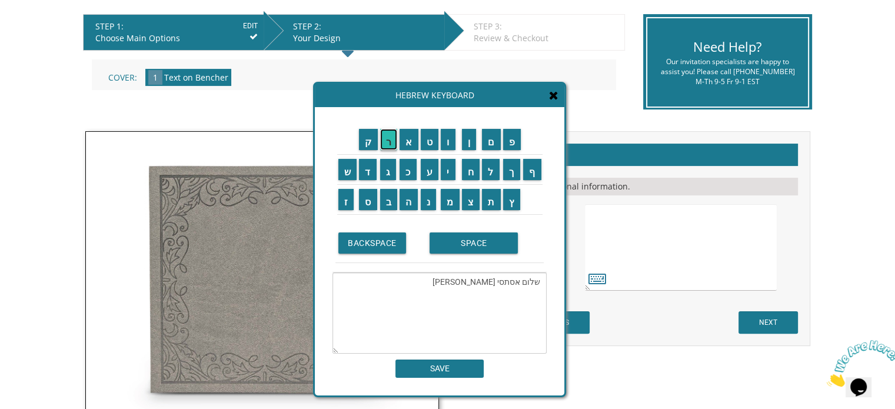
click at [386, 142] on input "ר" at bounding box center [389, 139] width 18 height 21
click at [471, 246] on input "SPACE" at bounding box center [473, 242] width 88 height 21
click at [487, 329] on textarea "[PERSON_NAME]" at bounding box center [439, 312] width 214 height 81
click at [362, 245] on input "BACKSPACE" at bounding box center [372, 242] width 68 height 21
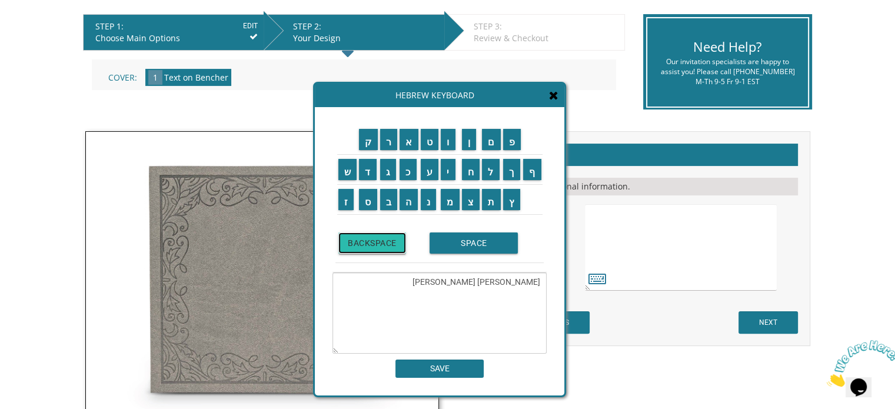
click at [362, 245] on input "BACKSPACE" at bounding box center [372, 242] width 68 height 21
click at [543, 331] on textarea "[PERSON_NAME]" at bounding box center [439, 312] width 214 height 81
type textarea "[PERSON_NAME] ,k"
